Goal: Information Seeking & Learning: Check status

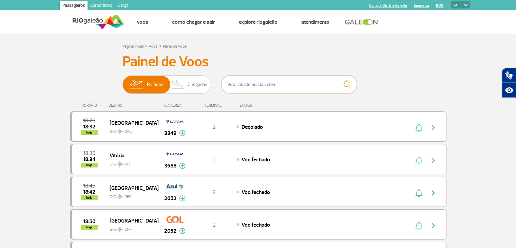
click at [251, 83] on input "text" at bounding box center [289, 84] width 136 height 18
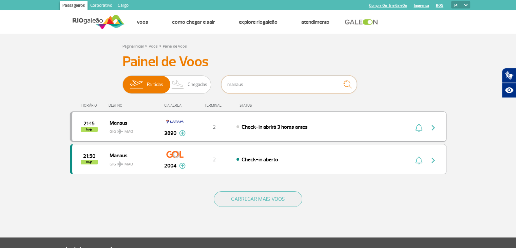
type input "manaus"
click at [380, 129] on div "Check-in abrirá 3 horas antes" at bounding box center [311, 126] width 150 height 7
click at [434, 127] on img "button" at bounding box center [433, 127] width 8 height 8
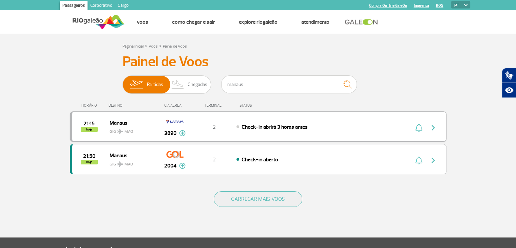
click at [395, 126] on div "21:15 hoje Manaus GIG MAO 3890 2 Check-in abrirá 3 horas antes Parcerias: Iberi…" at bounding box center [258, 126] width 376 height 30
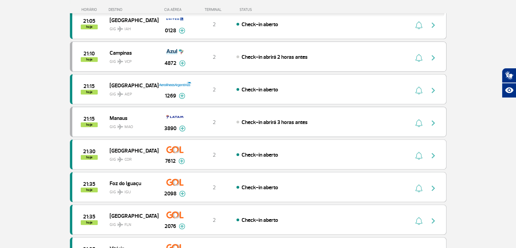
scroll to position [543, 0]
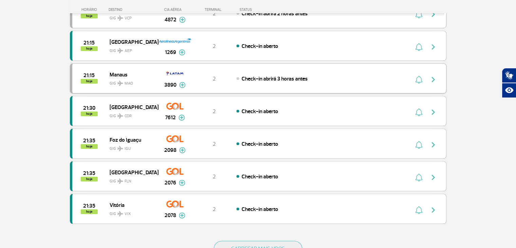
click at [359, 76] on div "Check-in abrirá 3 horas antes" at bounding box center [311, 78] width 150 height 7
click at [433, 76] on img "button" at bounding box center [433, 79] width 8 height 8
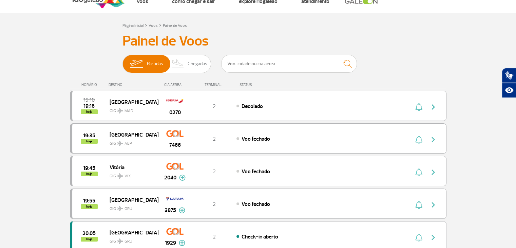
scroll to position [0, 0]
